Goal: Find specific page/section: Find specific page/section

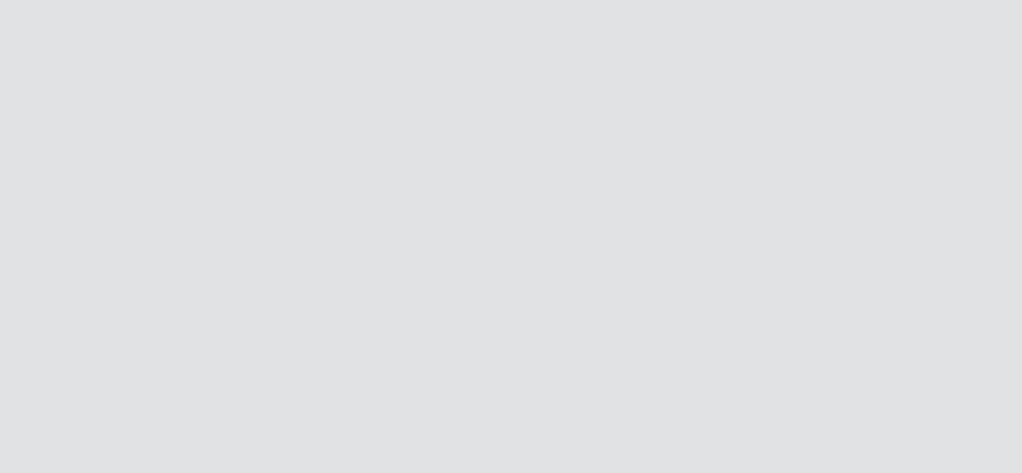
click at [356, 157] on div at bounding box center [511, 236] width 1022 height 473
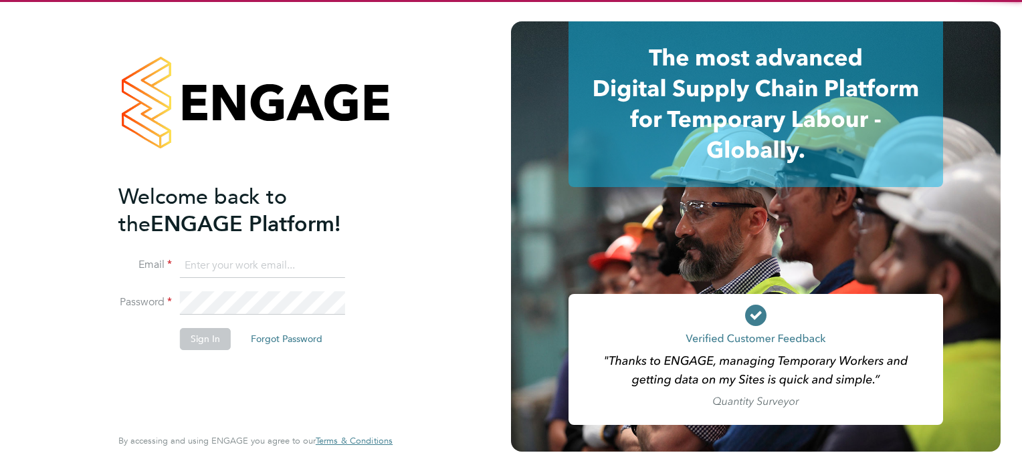
type input "[PERSON_NAME][EMAIL_ADDRESS][PERSON_NAME][DOMAIN_NAME]"
drag, startPoint x: 238, startPoint y: 372, endPoint x: 232, endPoint y: 364, distance: 10.0
click at [237, 372] on div "Welcome back to the ENGAGE Platform! Email [PERSON_NAME][EMAIL_ADDRESS][PERSON_…" at bounding box center [248, 303] width 261 height 241
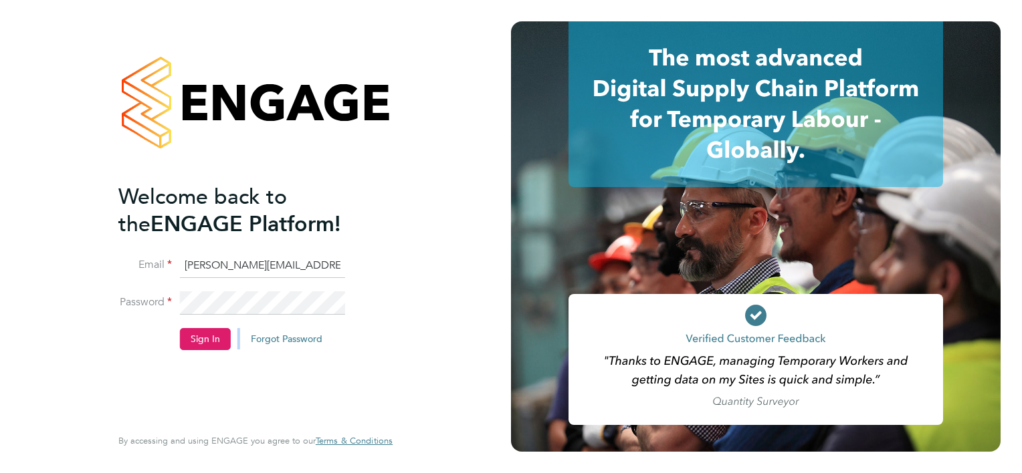
click at [215, 337] on button "Sign In" at bounding box center [205, 338] width 51 height 21
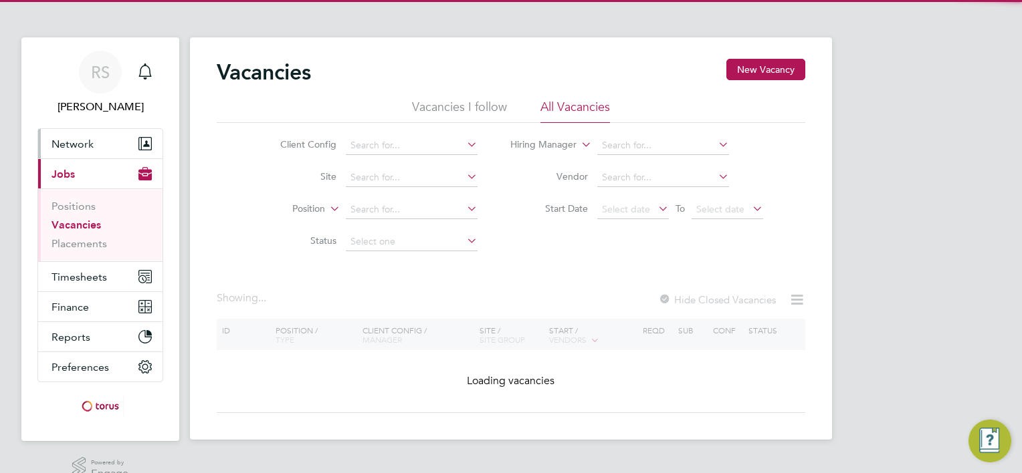
click at [81, 142] on span "Network" at bounding box center [72, 144] width 42 height 13
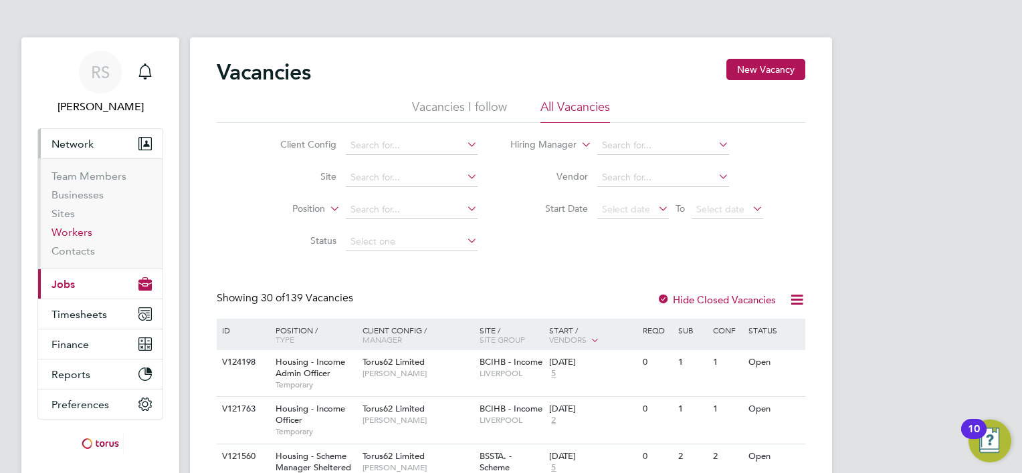
click at [69, 233] on link "Workers" at bounding box center [71, 232] width 41 height 13
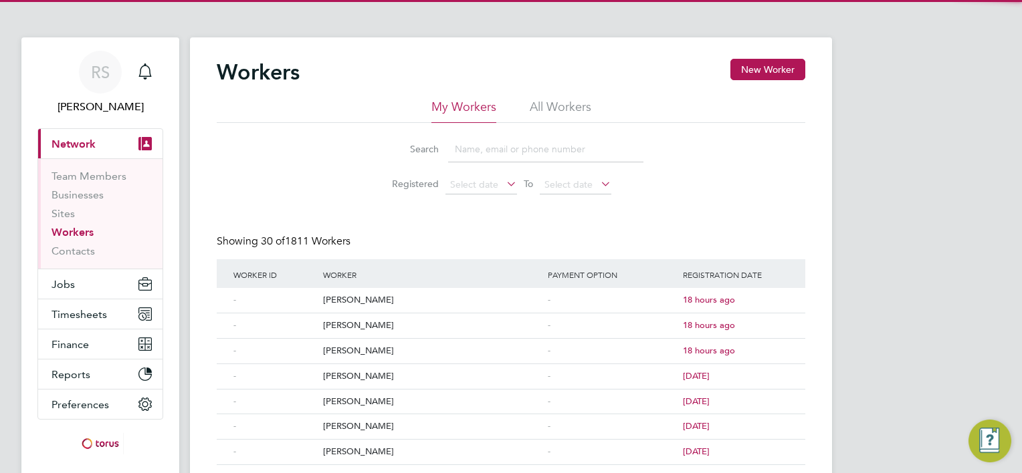
click at [534, 105] on li "All Workers" at bounding box center [561, 111] width 62 height 24
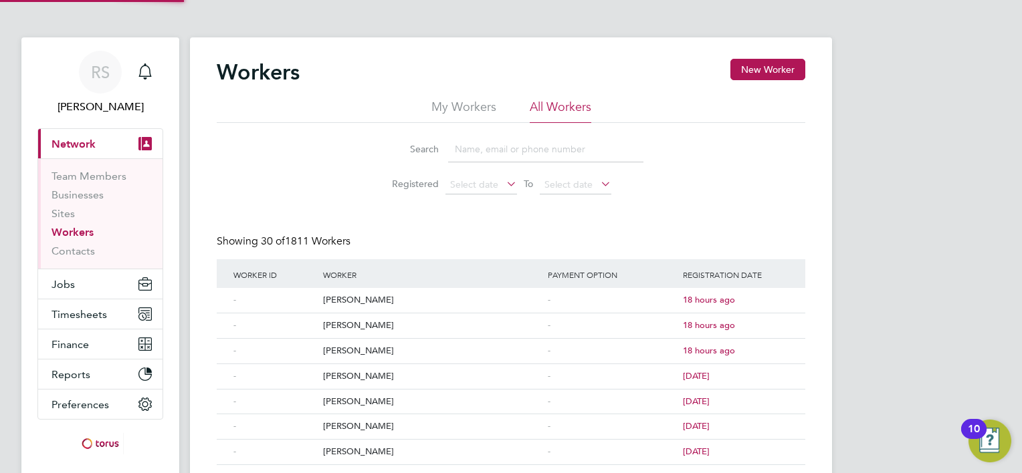
click at [516, 144] on input at bounding box center [545, 149] width 195 height 26
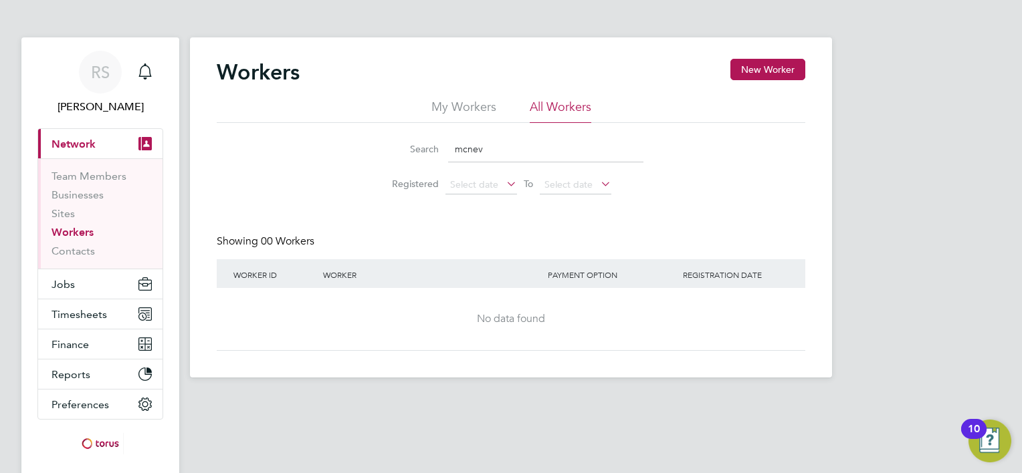
type input "mcnev"
click at [72, 235] on link "Workers" at bounding box center [72, 232] width 42 height 13
click at [404, 227] on div "Workers New Worker My Workers All Workers Search mcnev Registered Select date T…" at bounding box center [511, 205] width 588 height 292
